Goal: Information Seeking & Learning: Compare options

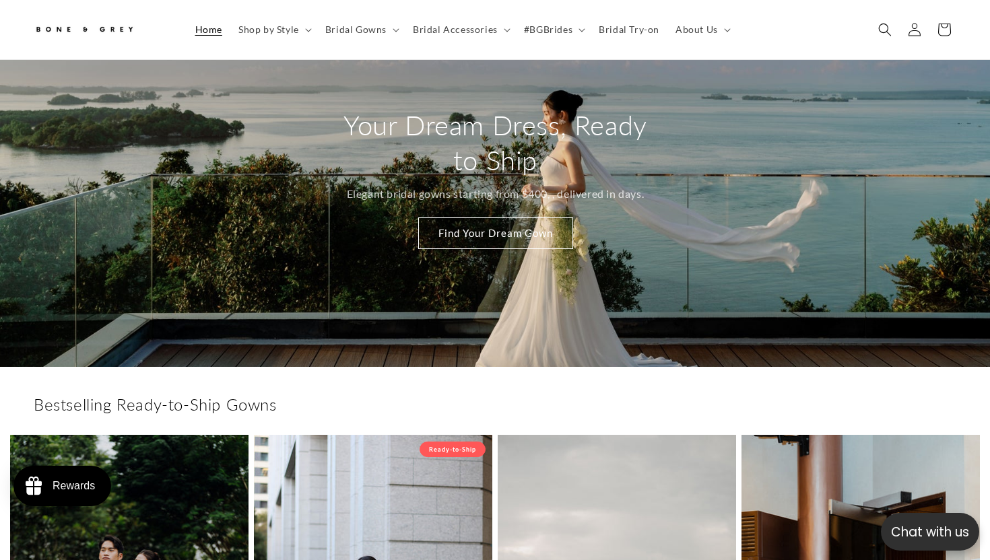
scroll to position [131, 0]
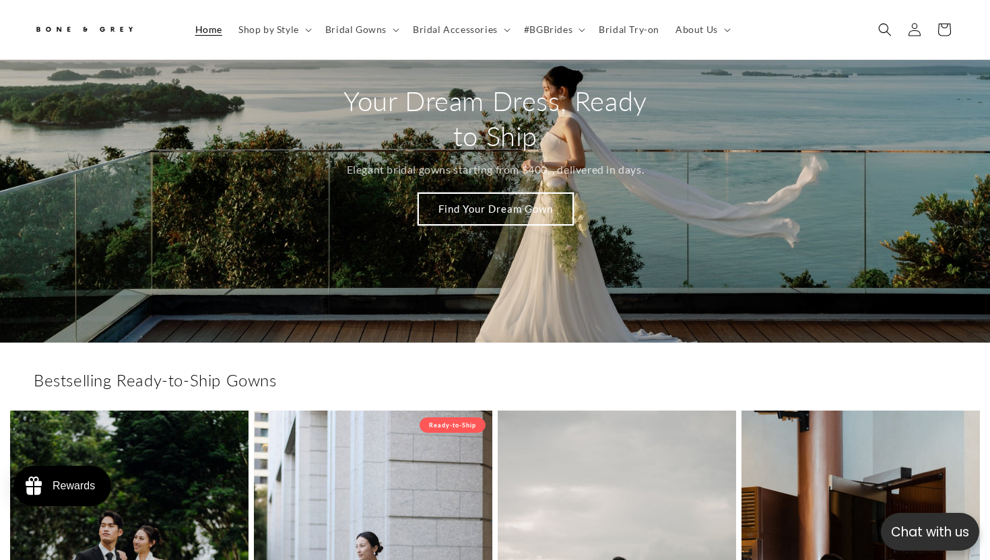
click at [479, 207] on link "Find Your Dream Gown" at bounding box center [494, 209] width 155 height 32
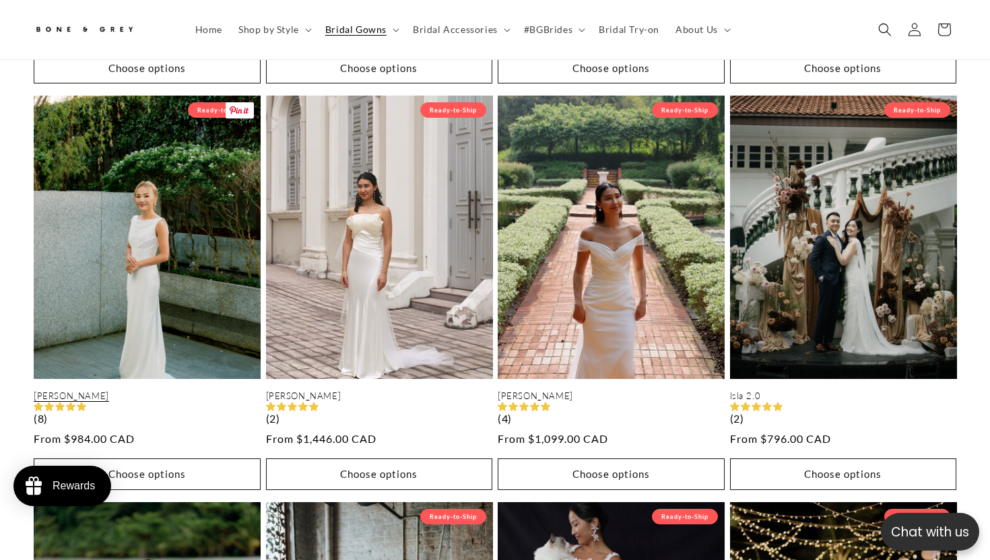
click at [172, 390] on link "Julia" at bounding box center [147, 395] width 227 height 11
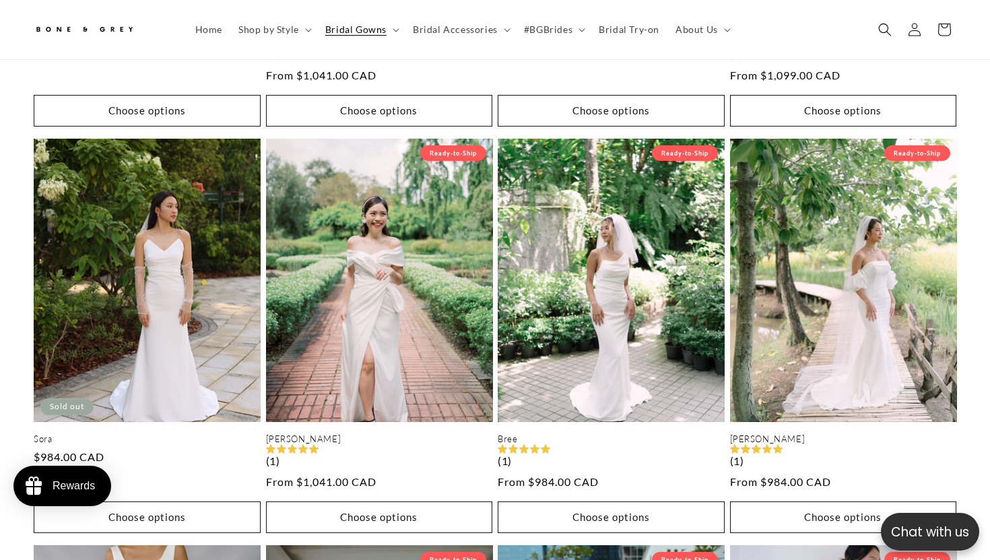
scroll to position [1791, 0]
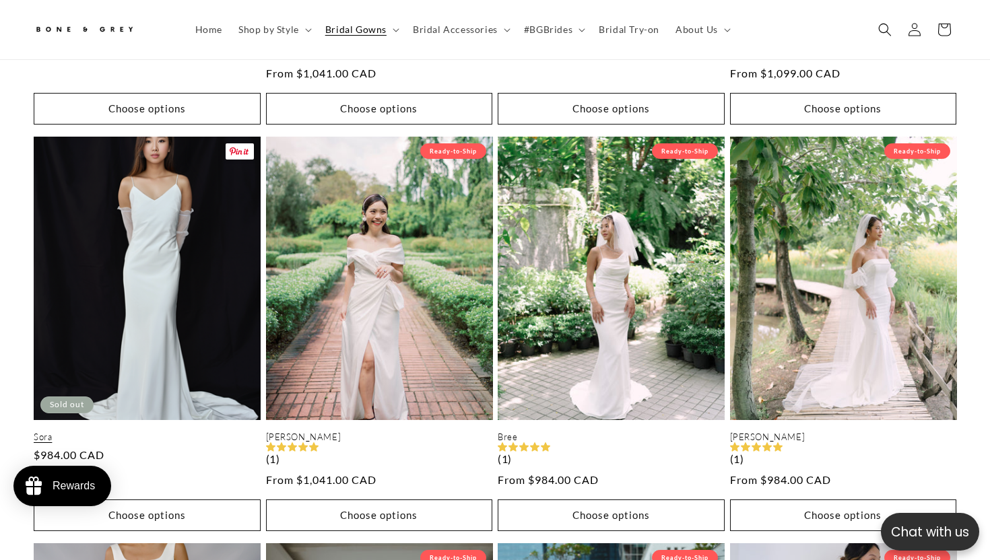
click at [123, 431] on link "Sora" at bounding box center [147, 436] width 227 height 11
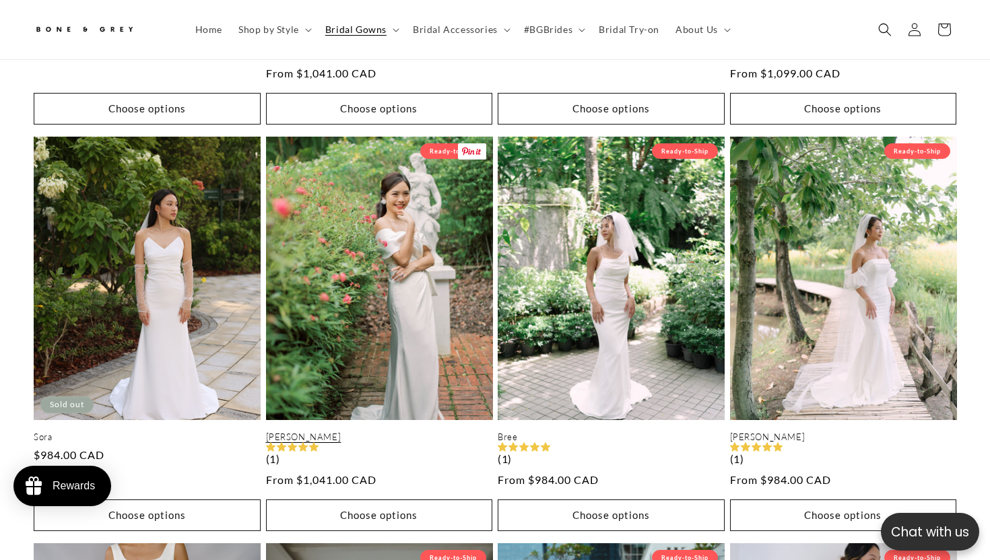
click at [407, 431] on link "Delphine" at bounding box center [379, 436] width 227 height 11
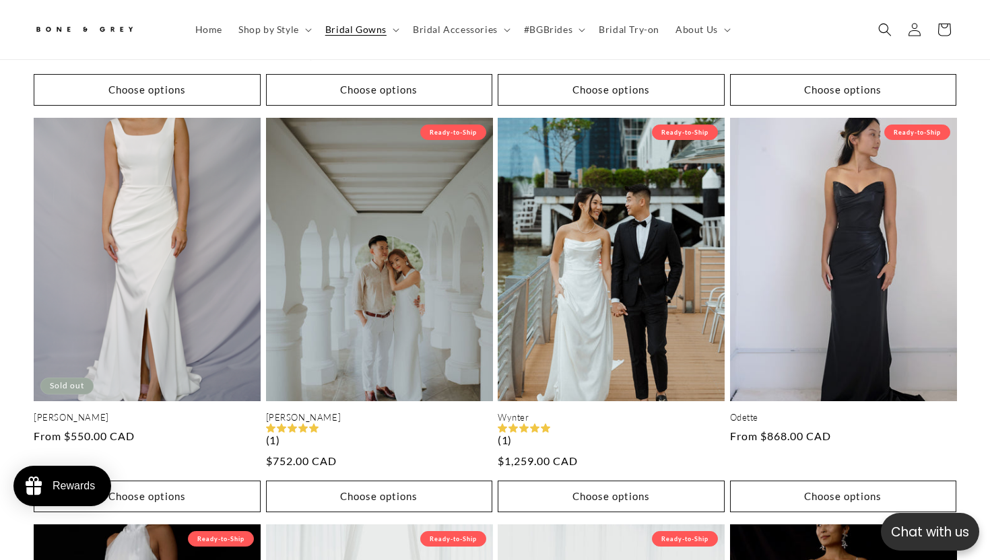
scroll to position [0, 670]
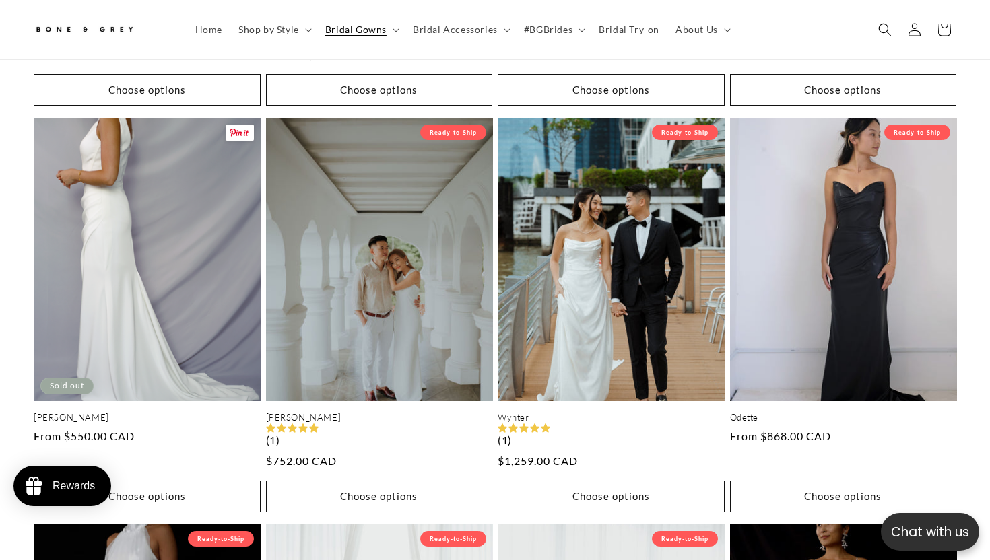
click at [127, 412] on link "Sylvia" at bounding box center [147, 417] width 227 height 11
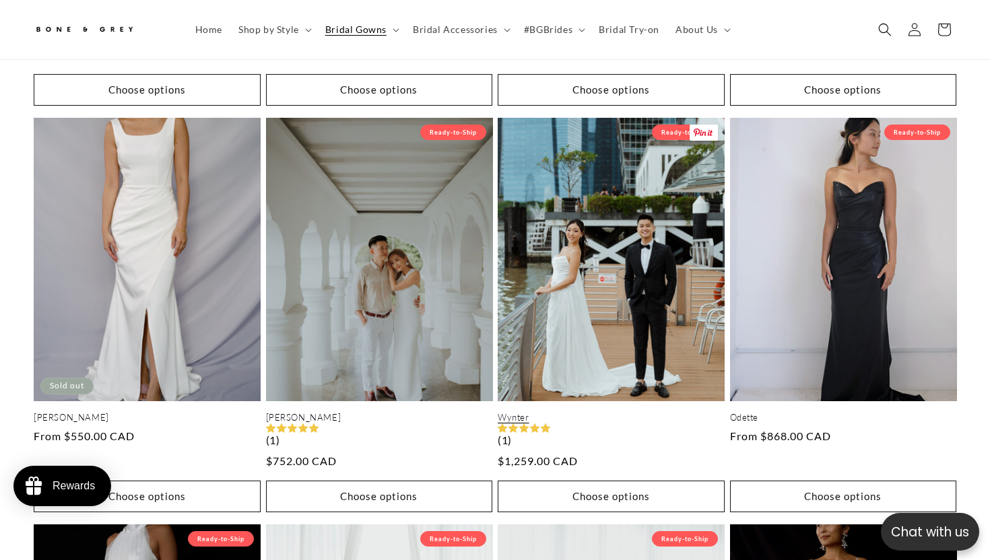
scroll to position [0, 0]
click at [593, 412] on link "Wynter" at bounding box center [610, 417] width 227 height 11
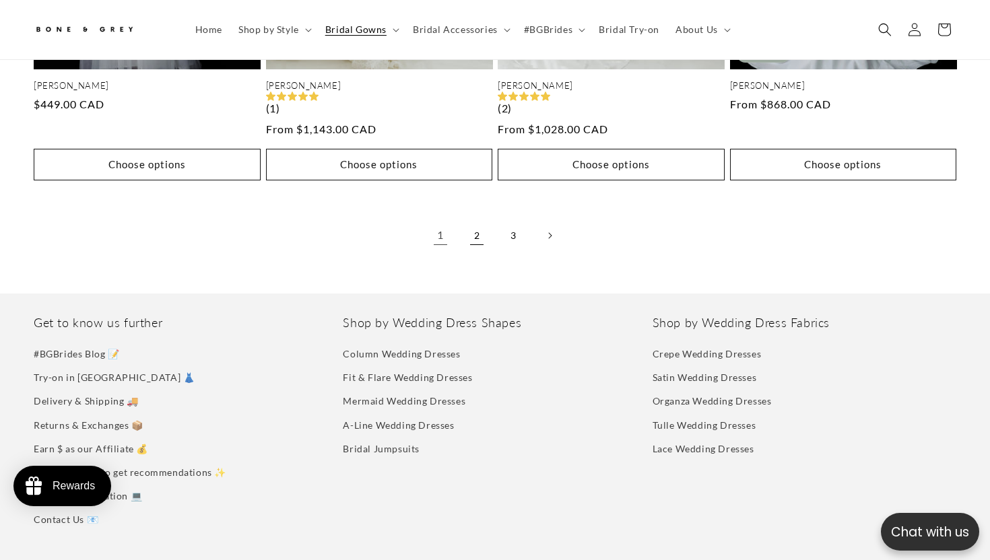
scroll to position [0, 670]
click at [475, 232] on link "2" at bounding box center [477, 236] width 30 height 30
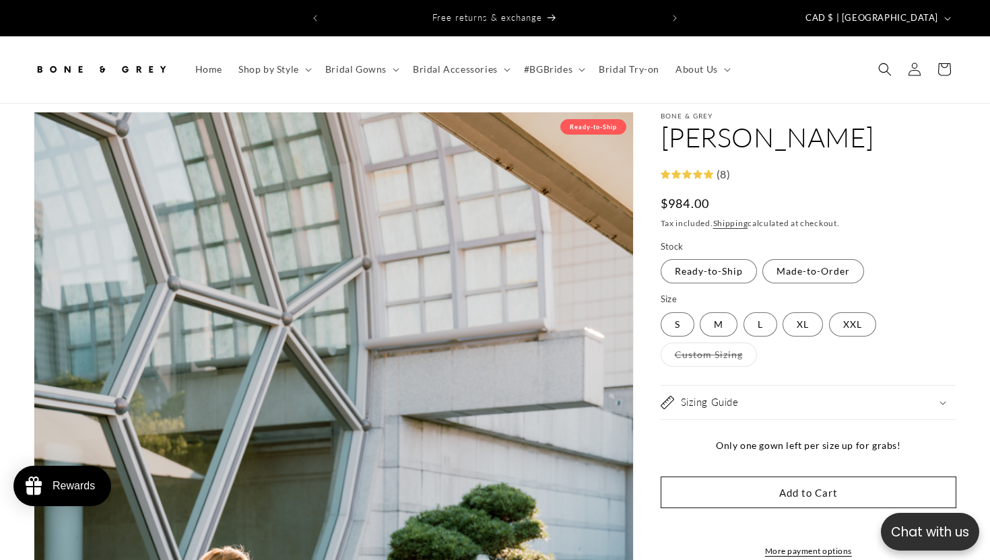
select select "**********"
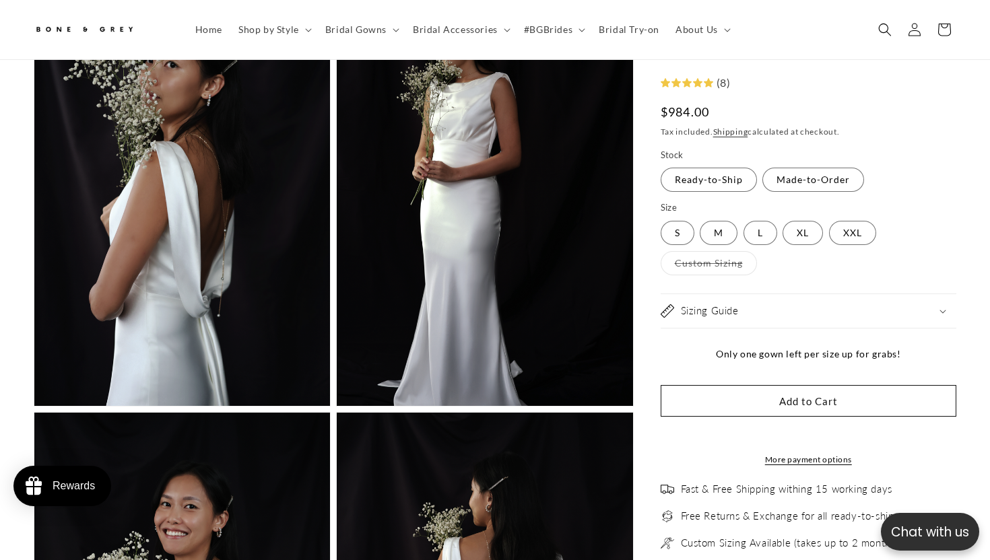
scroll to position [1966, 0]
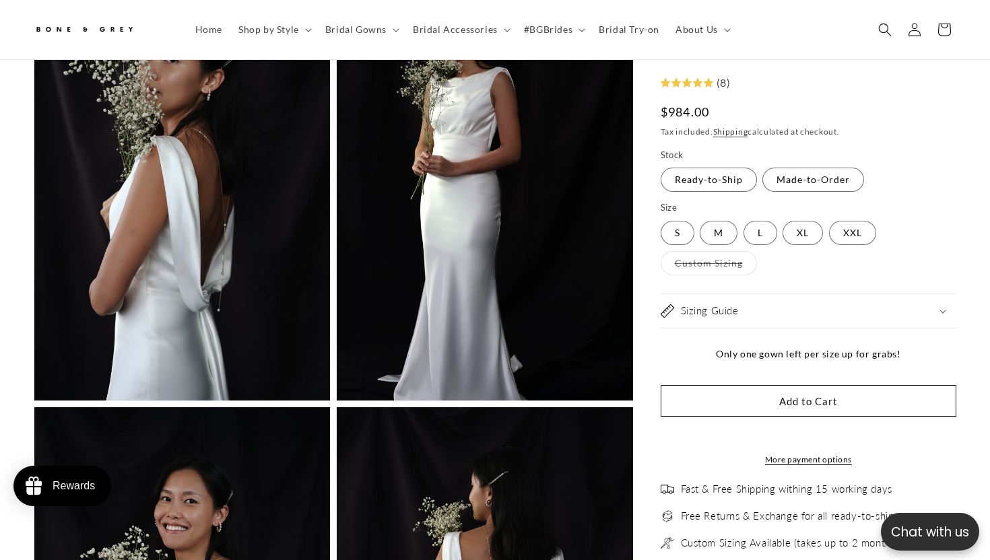
click at [716, 312] on h2 "Sizing Guide" at bounding box center [710, 310] width 58 height 13
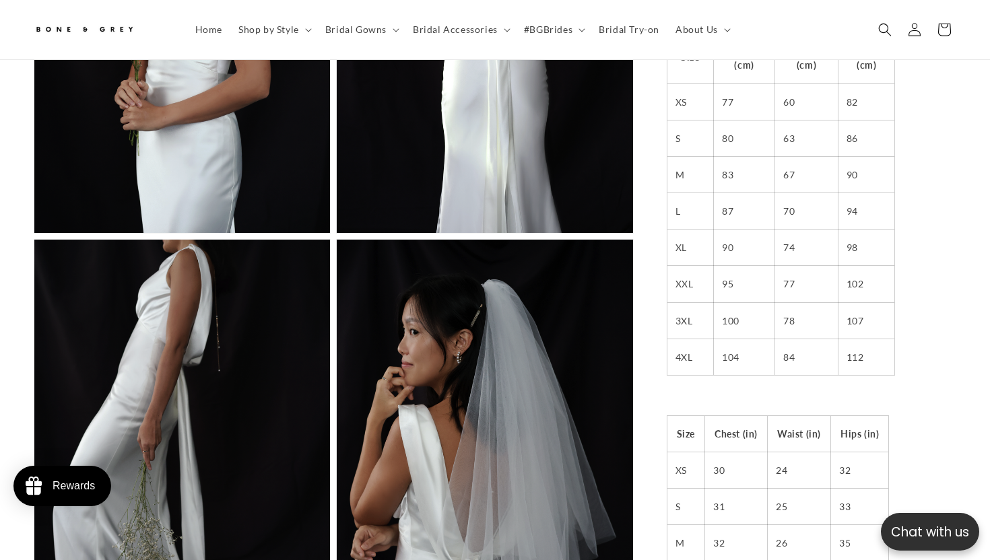
scroll to position [2378, 0]
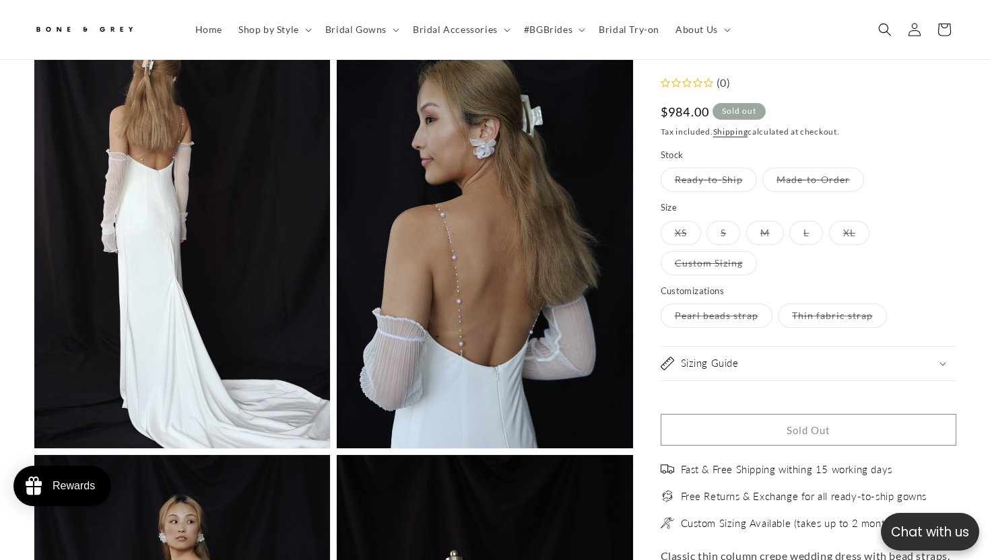
scroll to position [1503, 0]
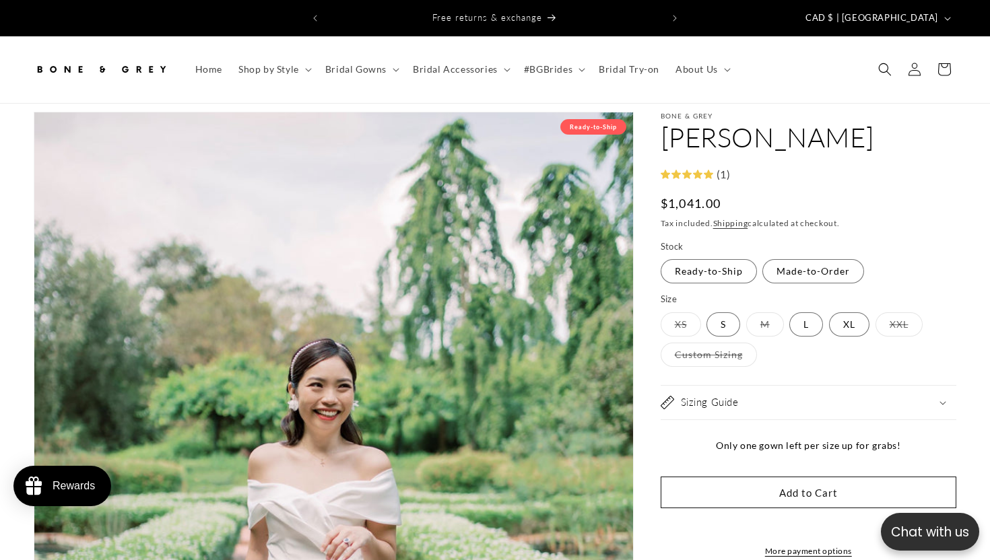
select select "**********"
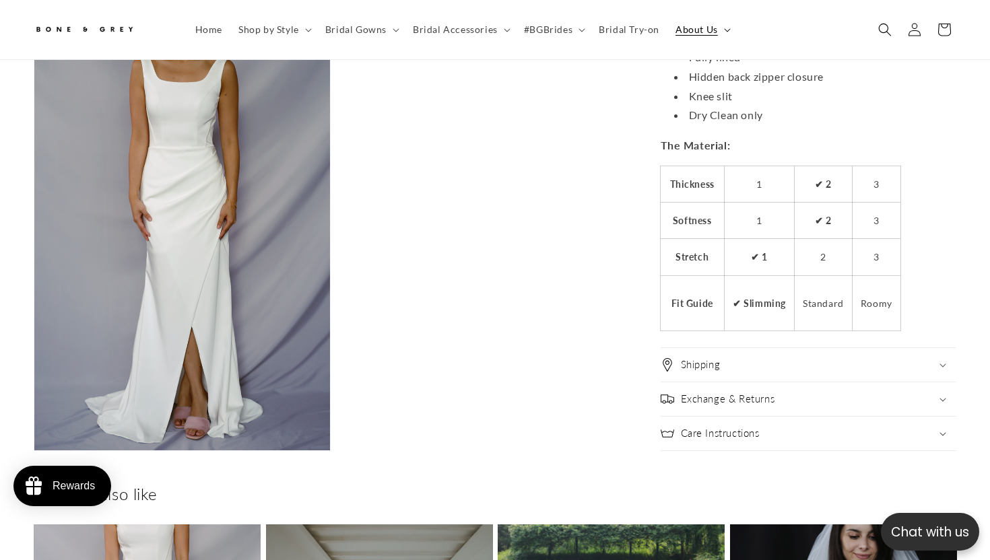
scroll to position [0, 335]
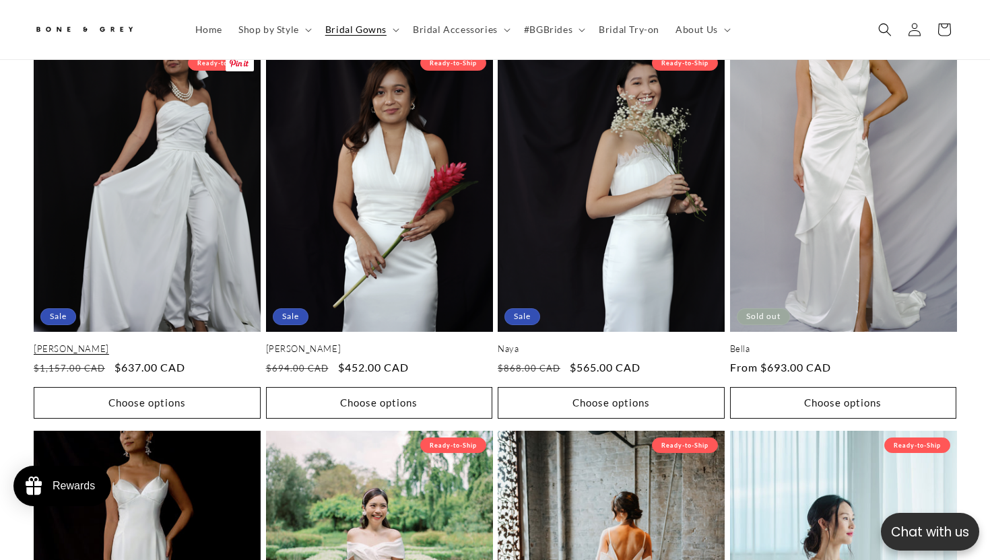
scroll to position [0, 670]
click at [185, 343] on link "Jane" at bounding box center [147, 348] width 227 height 11
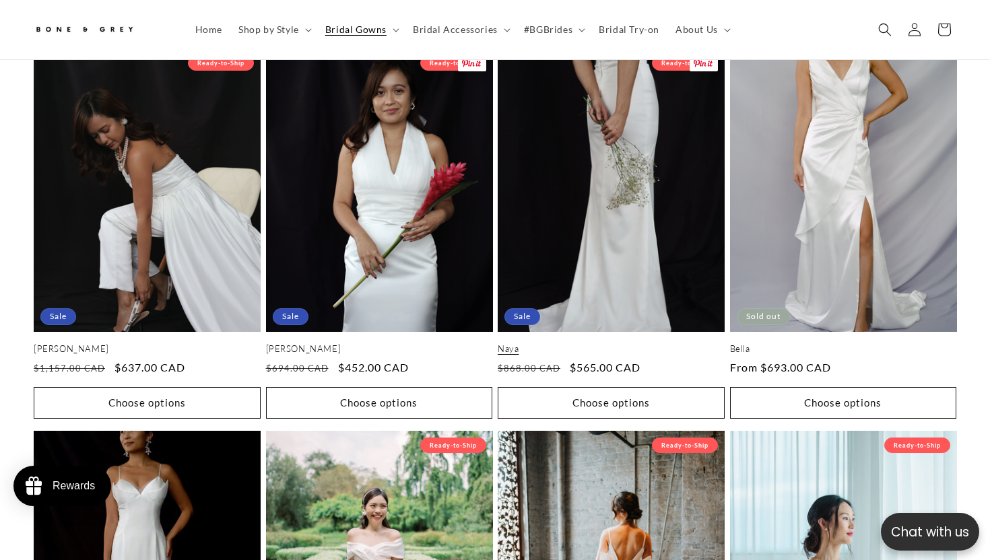
scroll to position [0, 0]
click at [613, 343] on link "Naya" at bounding box center [610, 348] width 227 height 11
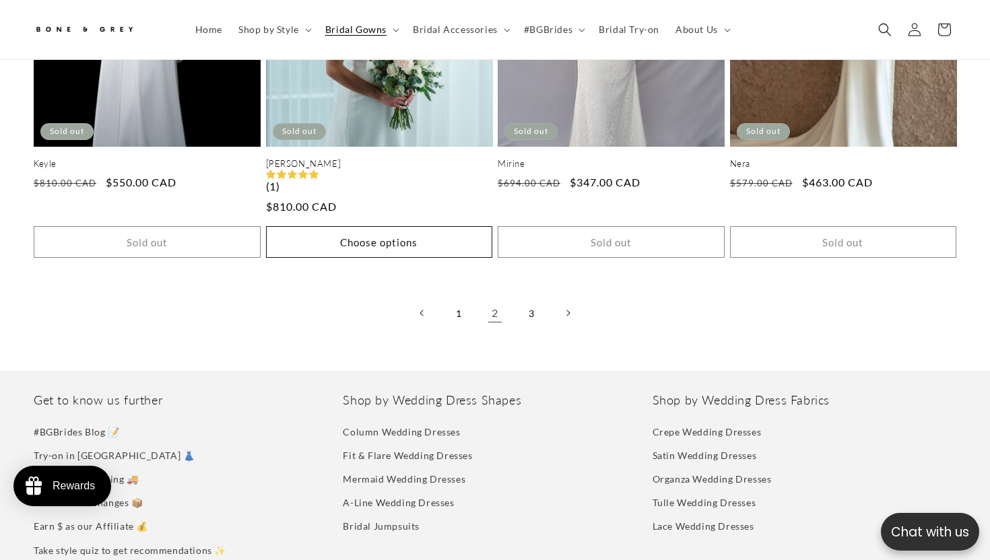
scroll to position [3028, 0]
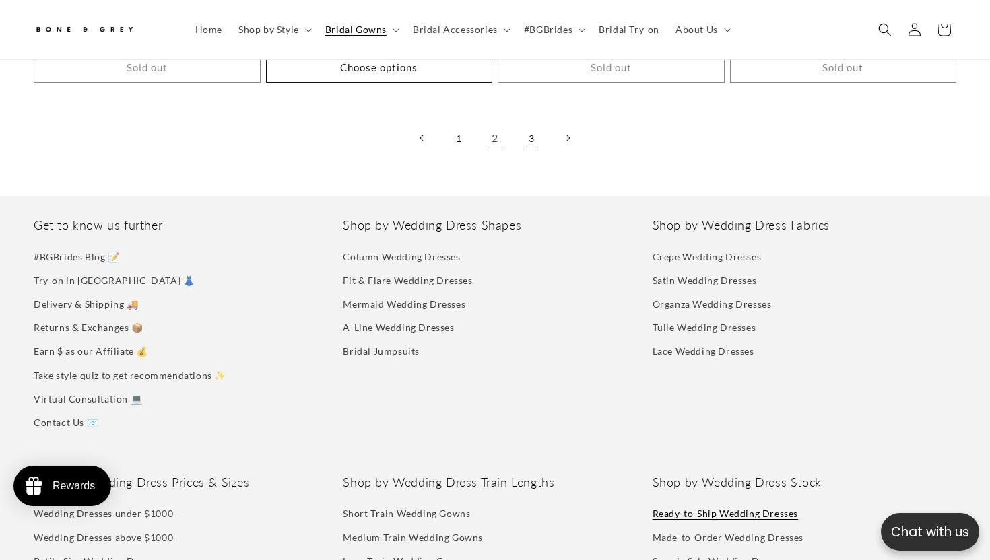
click at [532, 127] on link "3" at bounding box center [531, 138] width 30 height 30
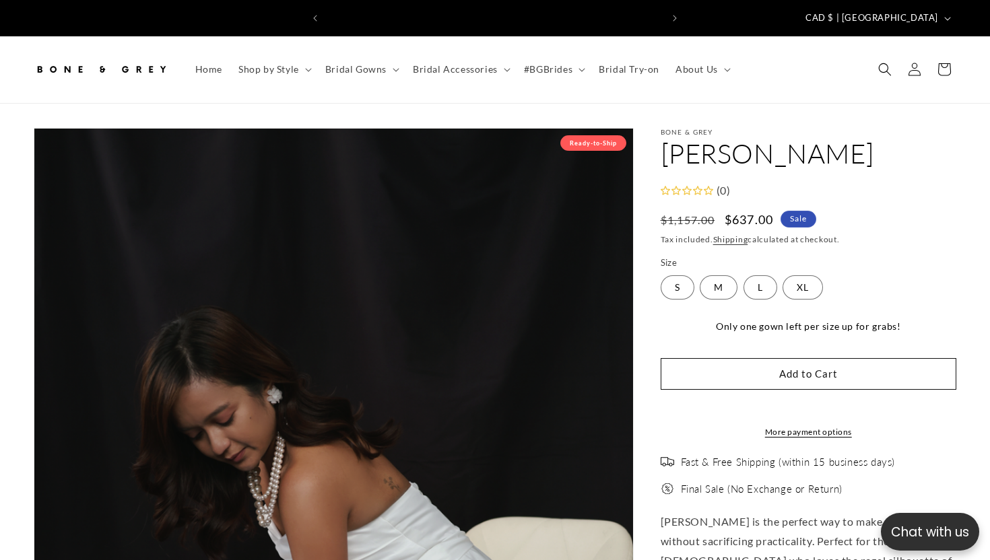
select select "**********"
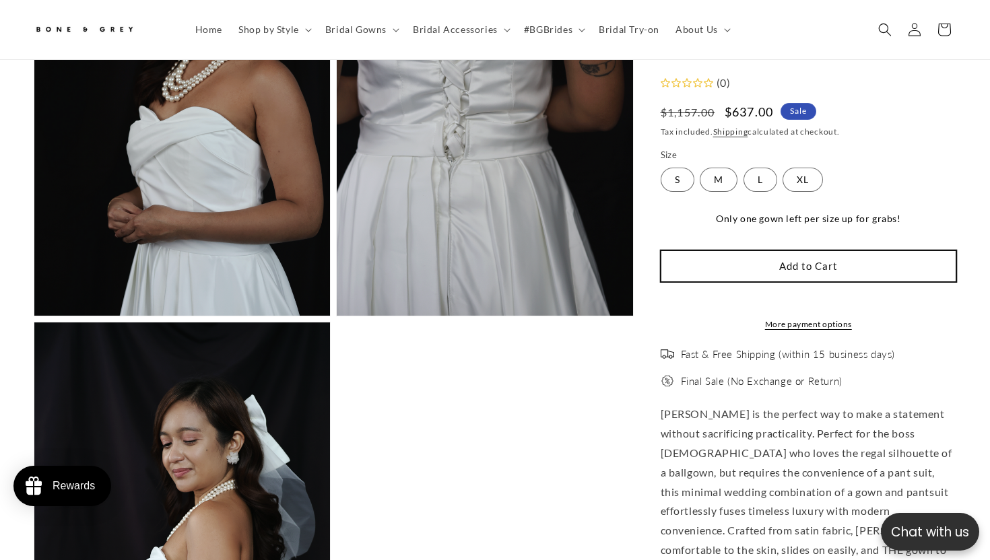
scroll to position [2530, 0]
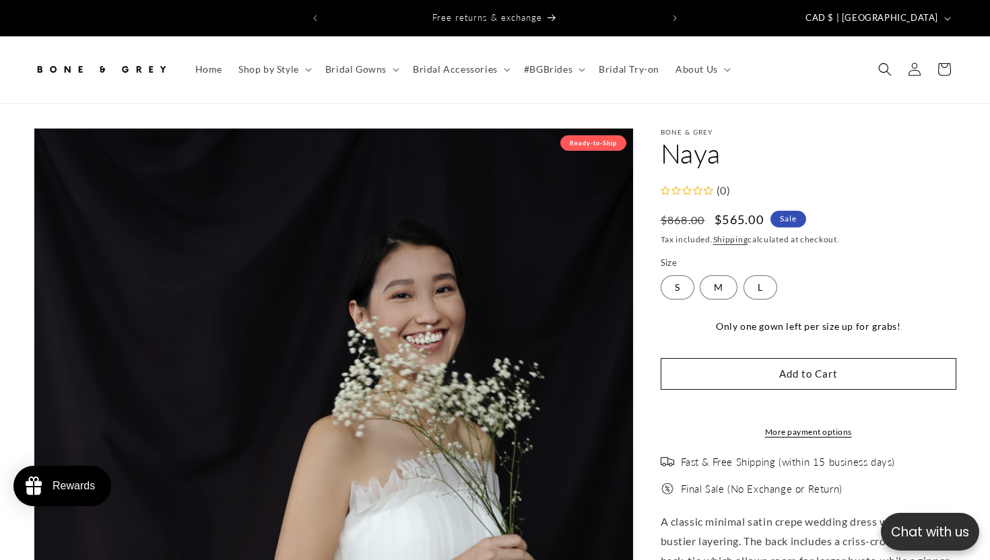
select select "**********"
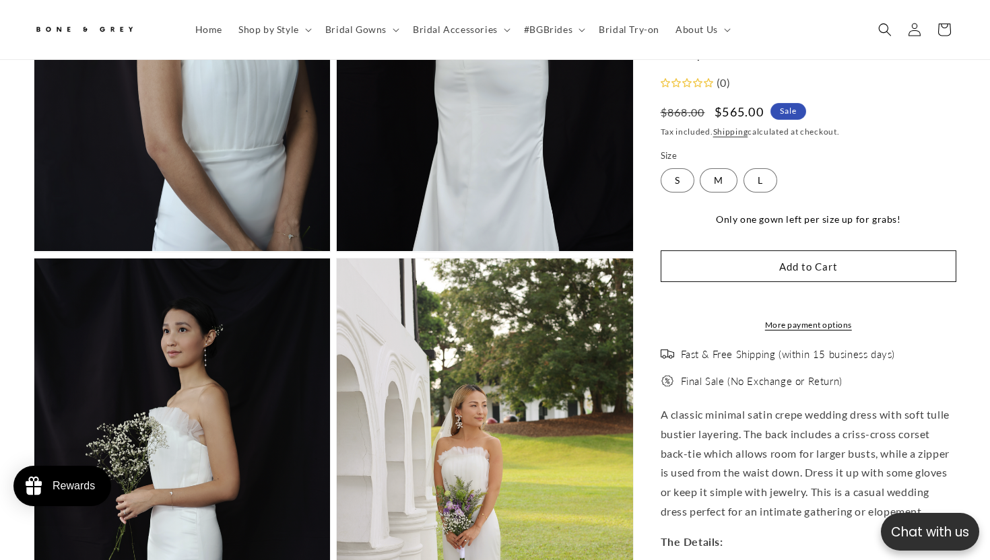
scroll to position [1688, 0]
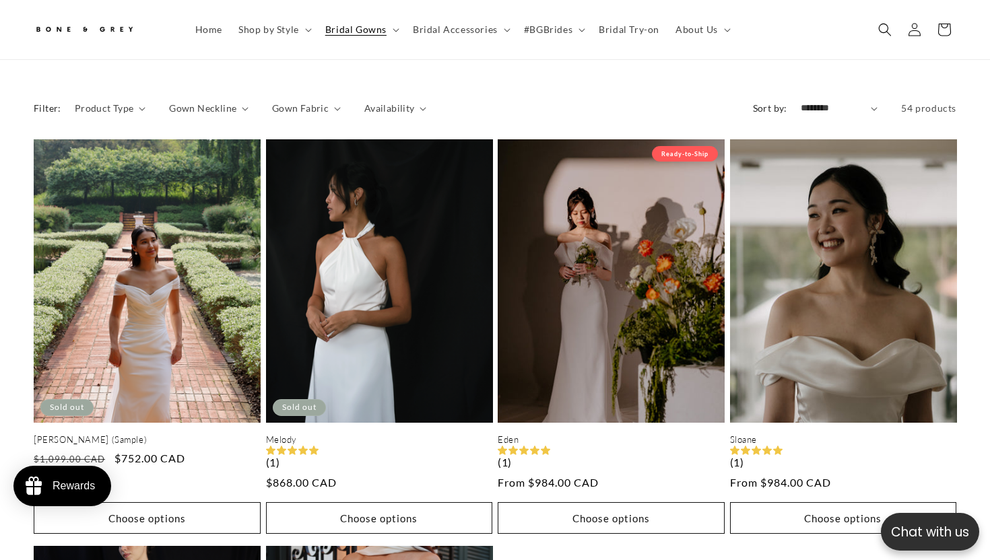
scroll to position [574, 0]
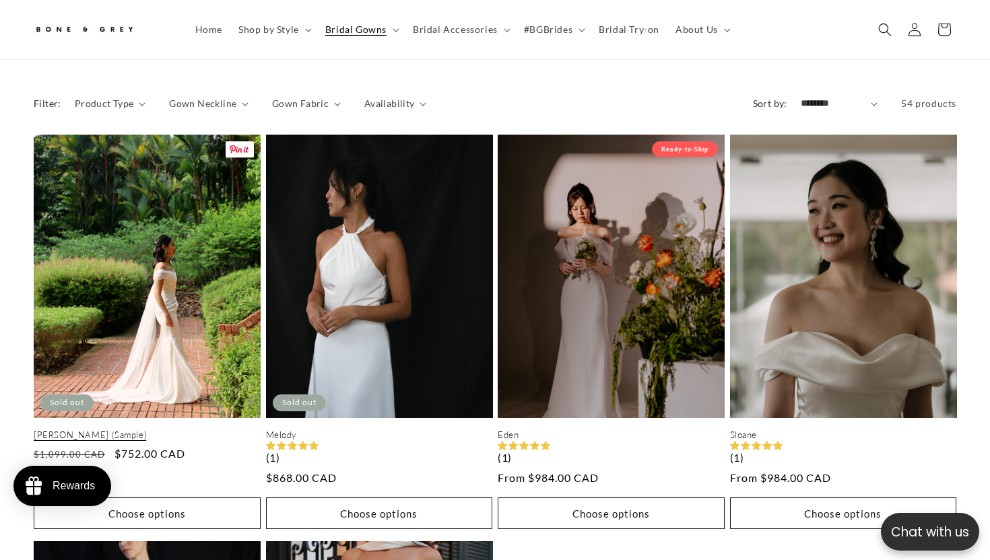
click at [203, 429] on link "Mona (Sample)" at bounding box center [147, 434] width 227 height 11
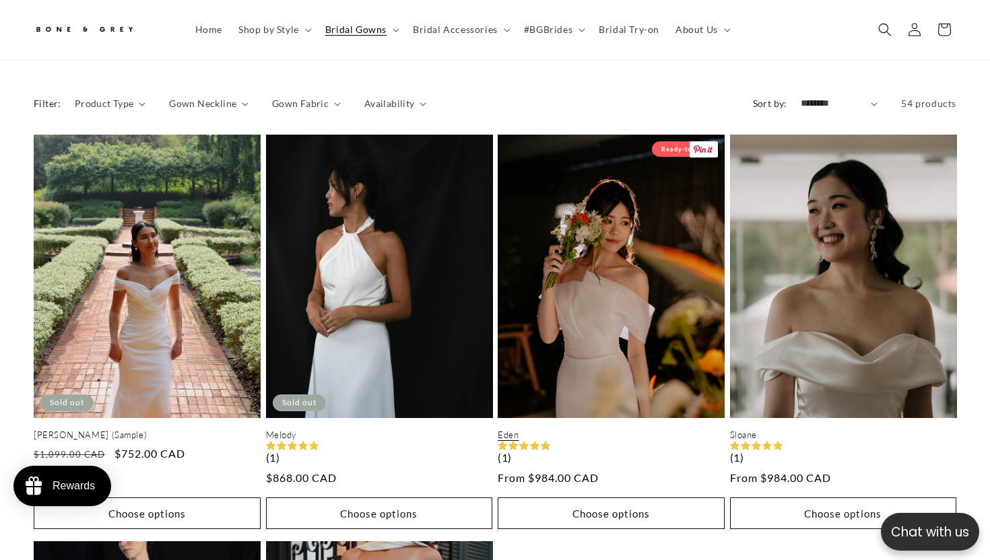
scroll to position [0, 335]
click at [578, 429] on link "Eden" at bounding box center [610, 434] width 227 height 11
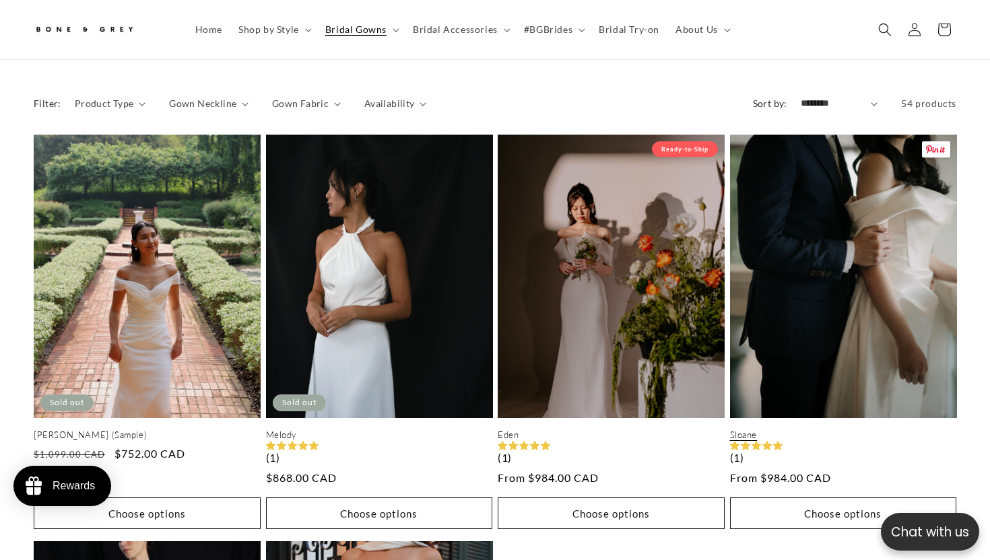
click at [871, 429] on link "Sloane" at bounding box center [843, 434] width 227 height 11
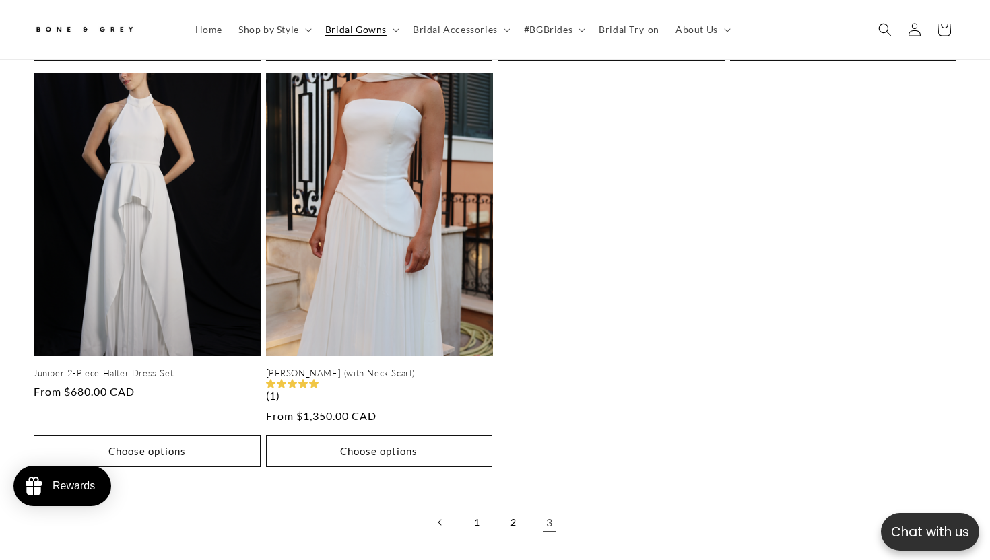
scroll to position [949, 0]
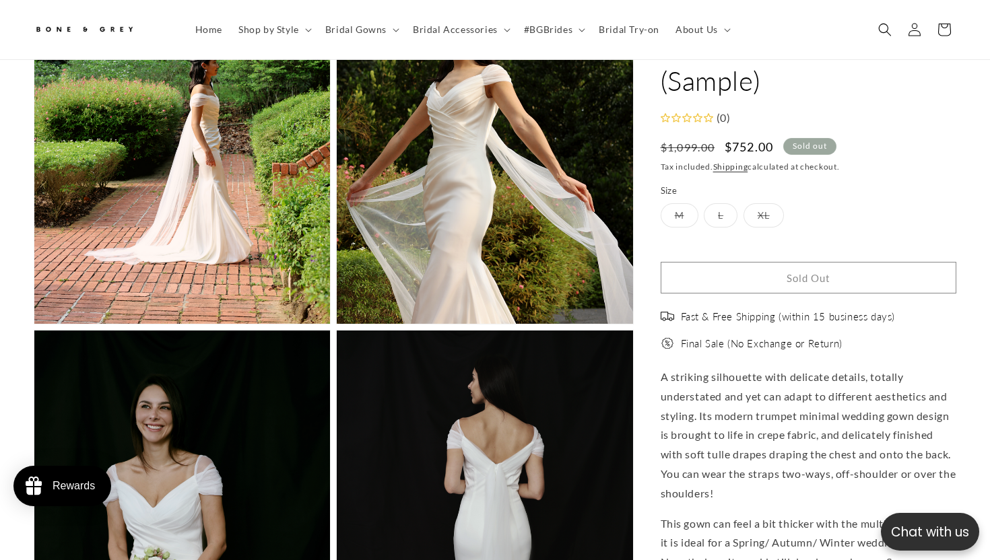
scroll to position [1163, 0]
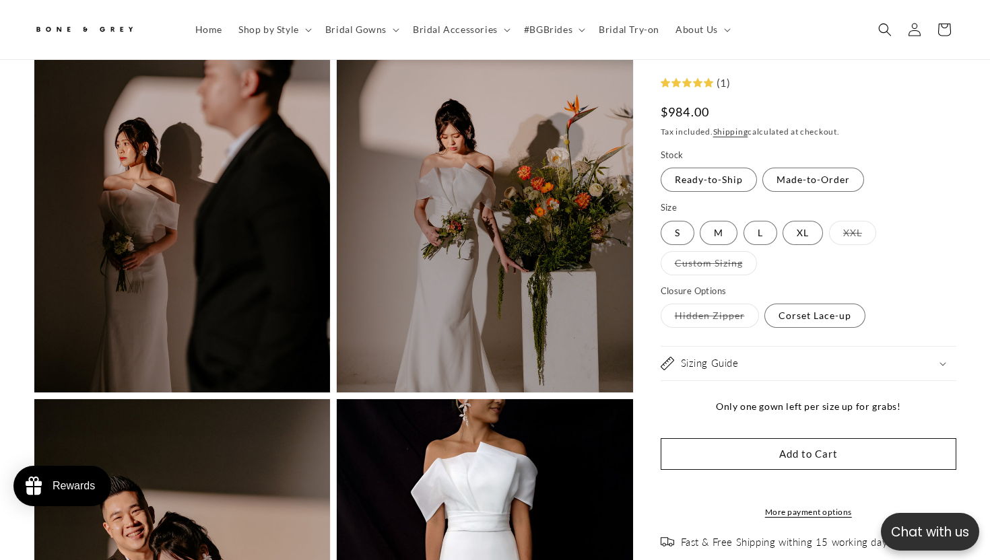
scroll to position [1806, 0]
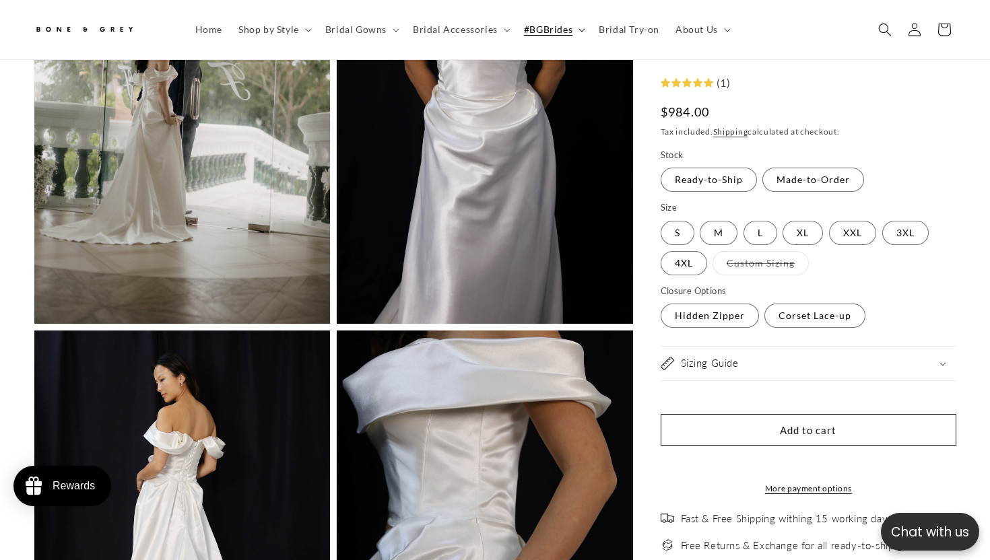
scroll to position [1599, 0]
